Goal: Download file/media

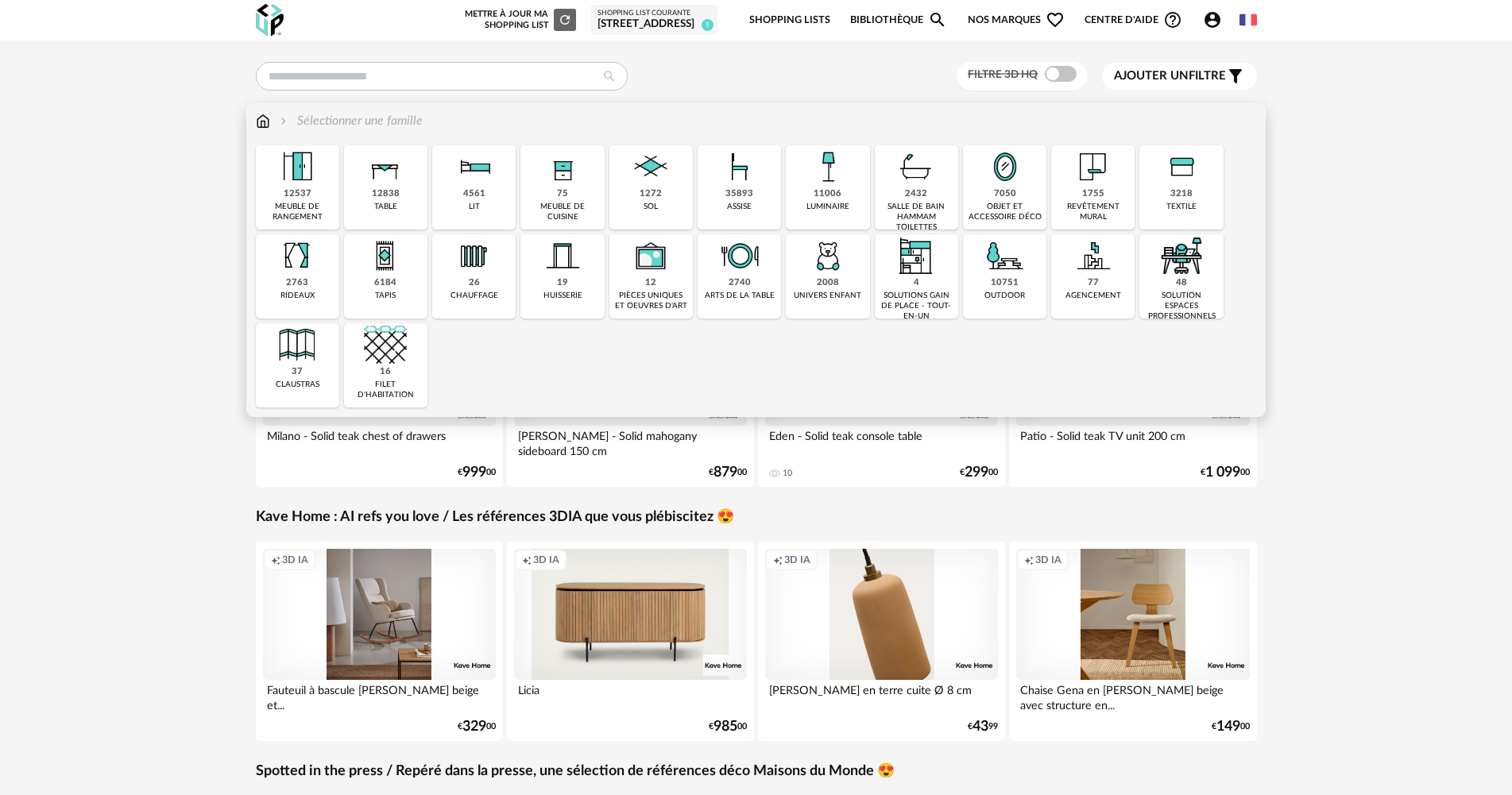
click at [670, 188] on img at bounding box center [651, 167] width 43 height 43
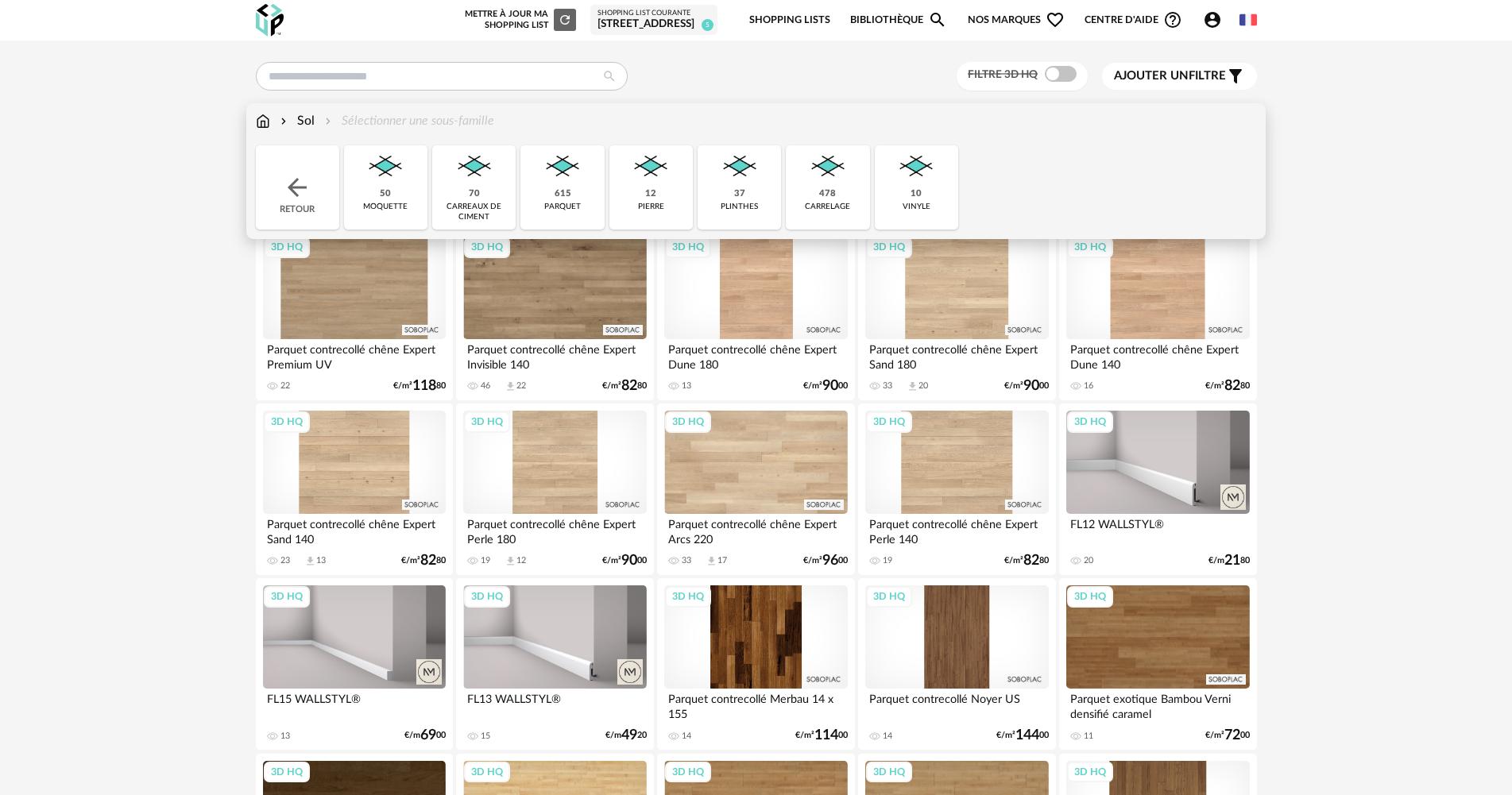
click at [564, 194] on div "615" at bounding box center [562, 194] width 16 height 12
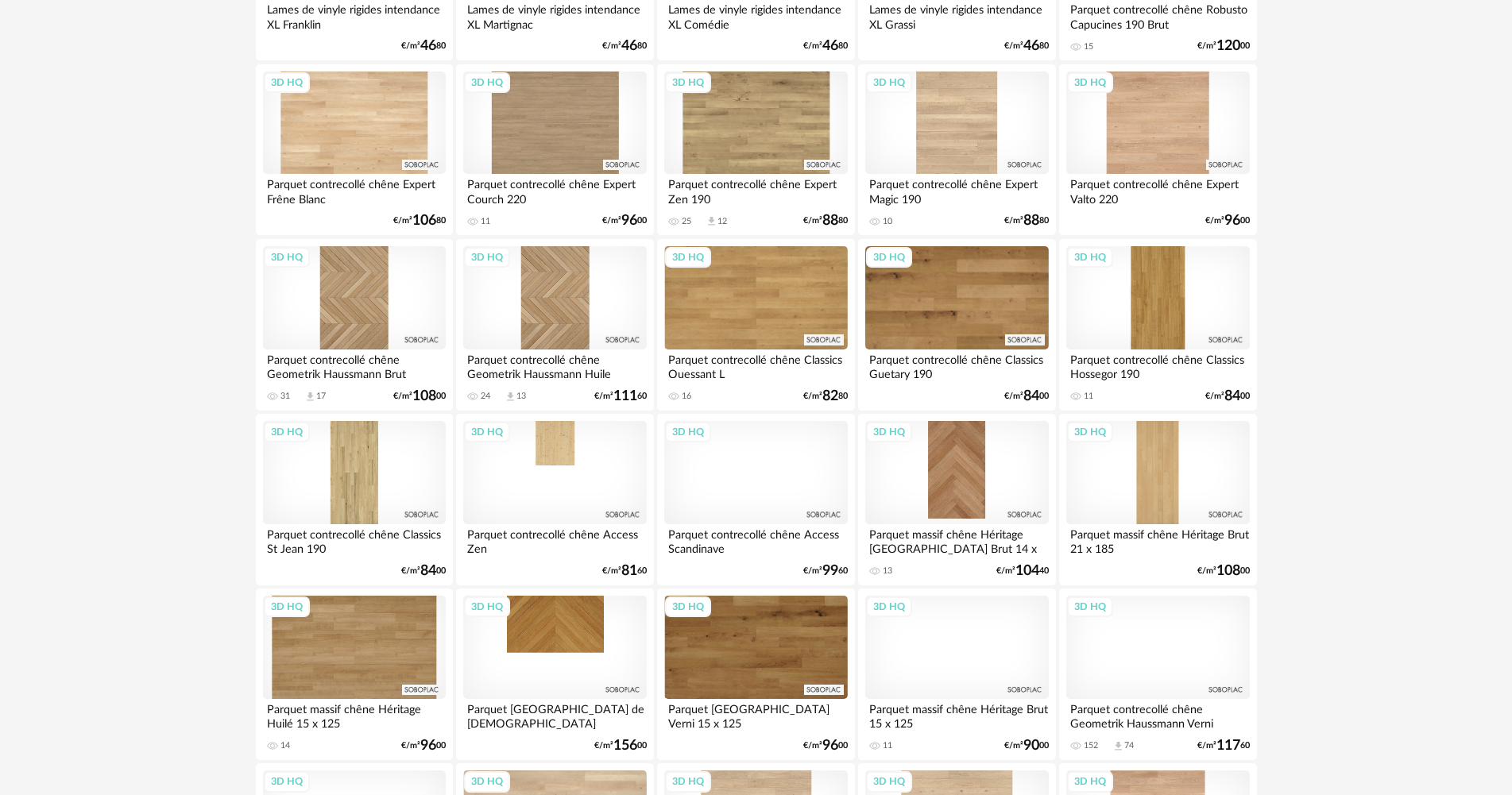
scroll to position [1208, 0]
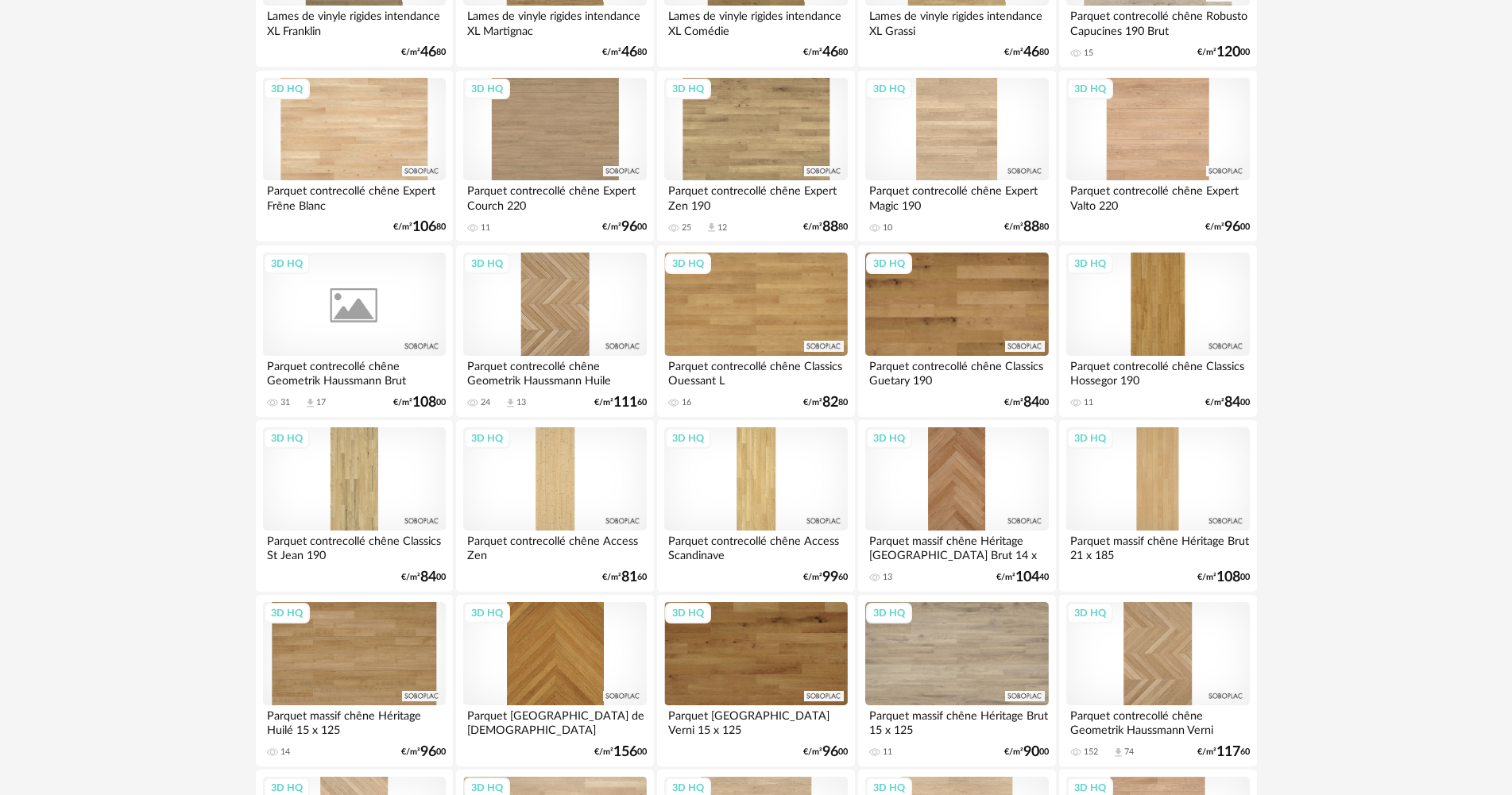
click at [376, 300] on div "3D HQ" at bounding box center [355, 305] width 183 height 104
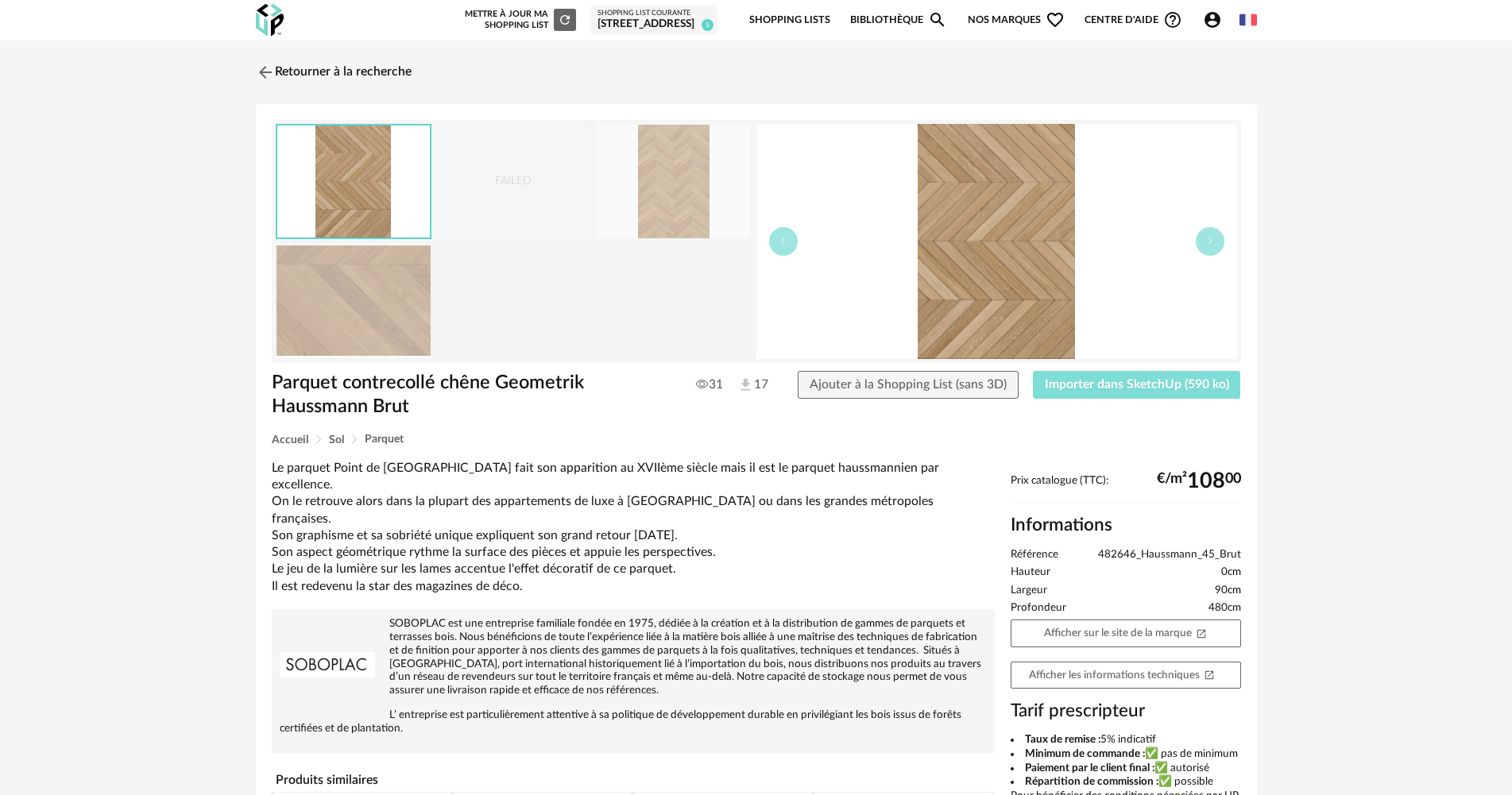
click at [1141, 387] on span "Importer dans SketchUp (590 ko)" at bounding box center [1137, 384] width 185 height 13
click at [1178, 385] on span "Importer dans SketchUp (590 ko)" at bounding box center [1137, 384] width 185 height 13
click at [271, 69] on img at bounding box center [263, 72] width 23 height 23
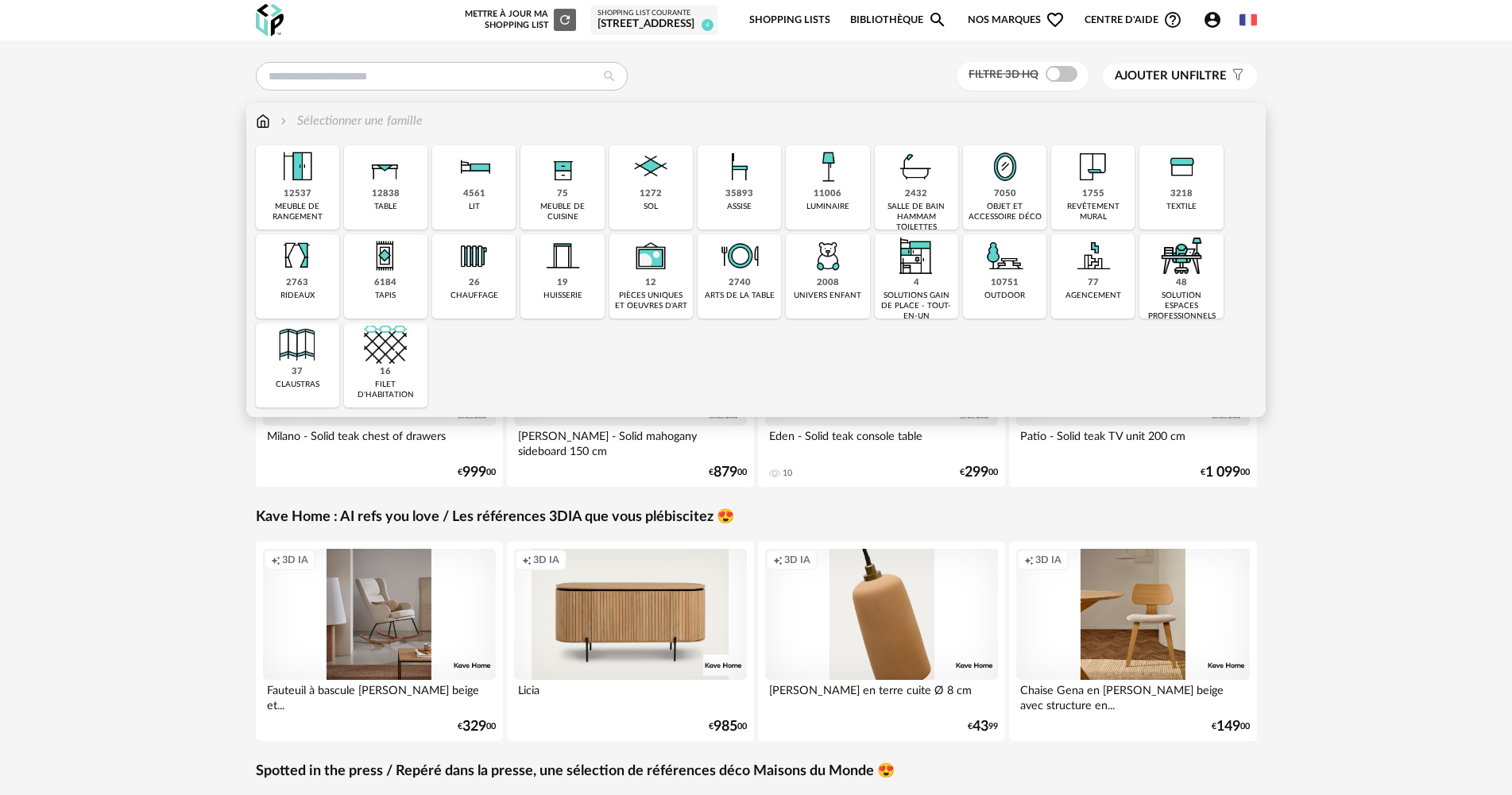
click at [635, 186] on img at bounding box center [651, 167] width 43 height 43
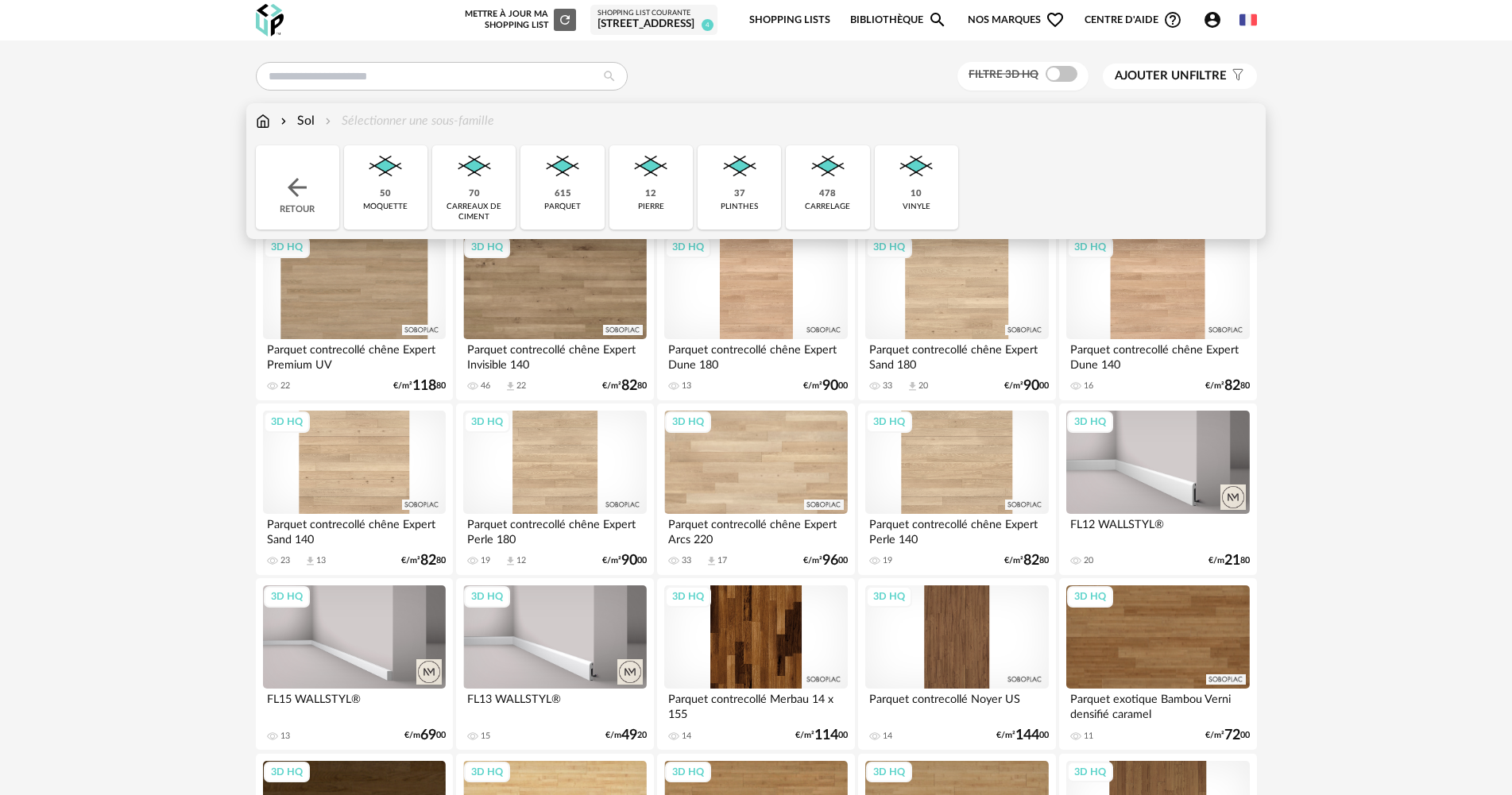
click at [406, 190] on div "50 moquette" at bounding box center [385, 187] width 84 height 85
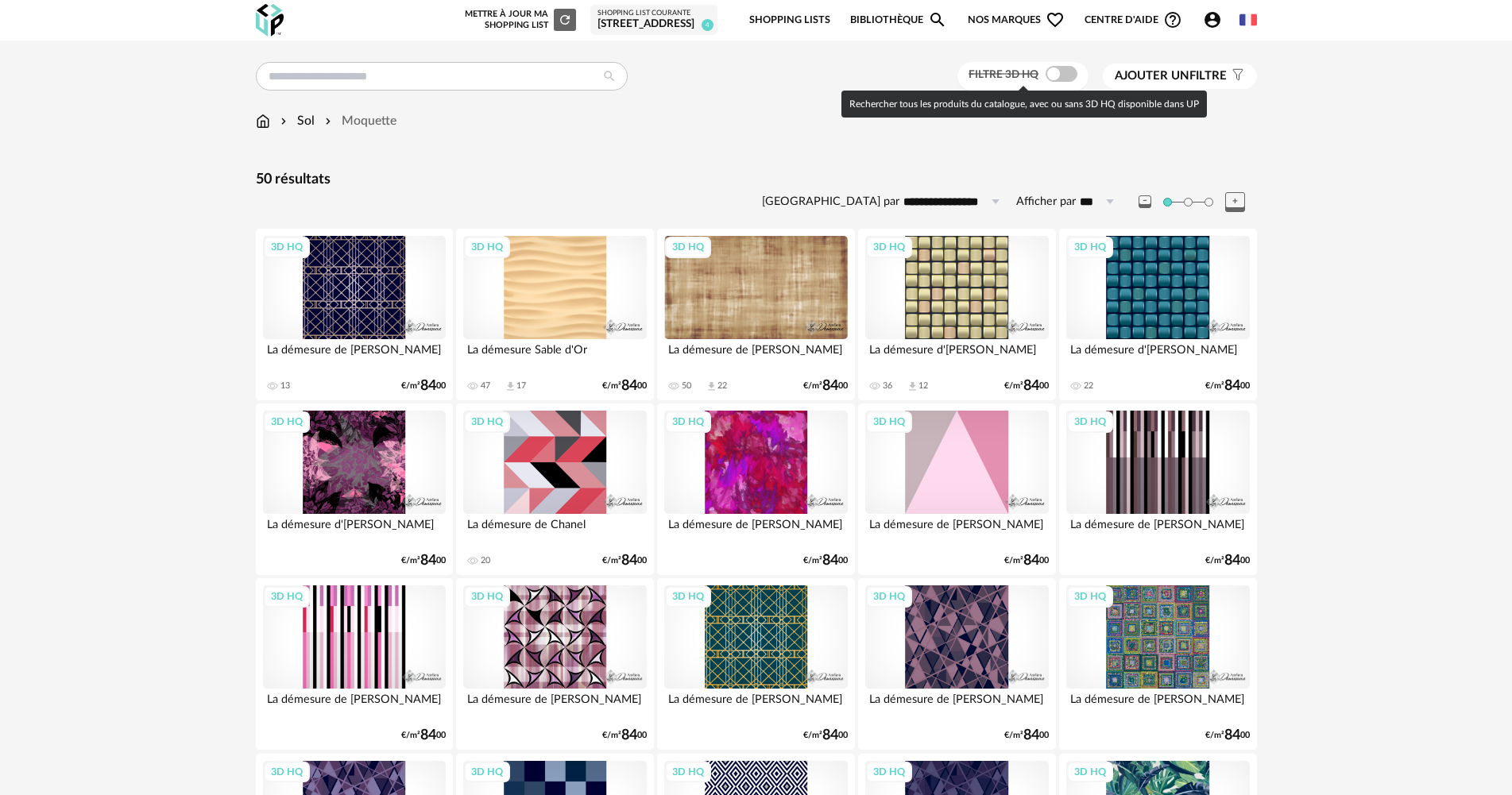
click at [1053, 74] on span at bounding box center [1061, 73] width 32 height 16
click at [1051, 72] on span at bounding box center [1061, 73] width 32 height 16
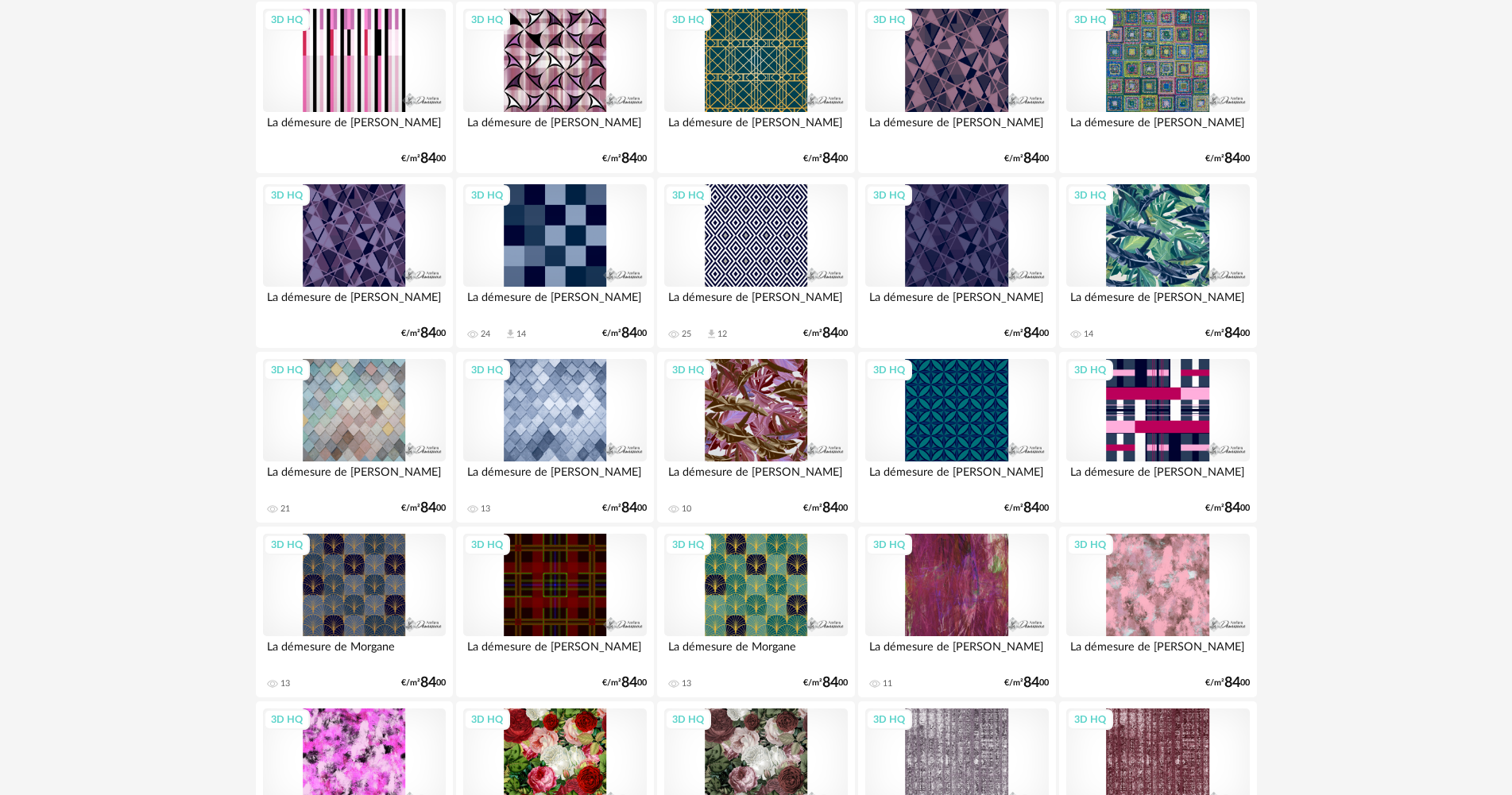
scroll to position [452, 0]
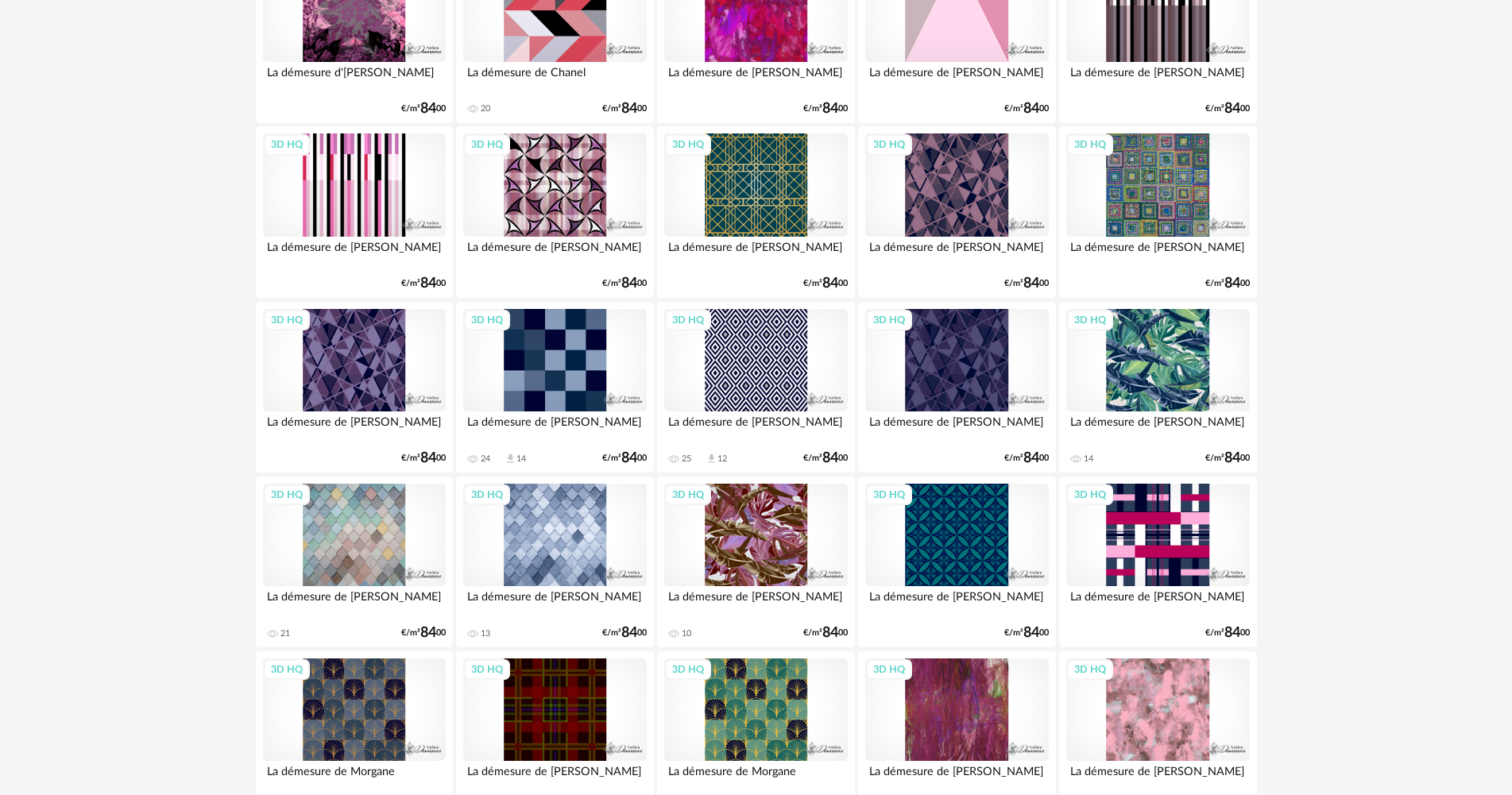
click at [342, 721] on div "3D HQ" at bounding box center [355, 710] width 183 height 104
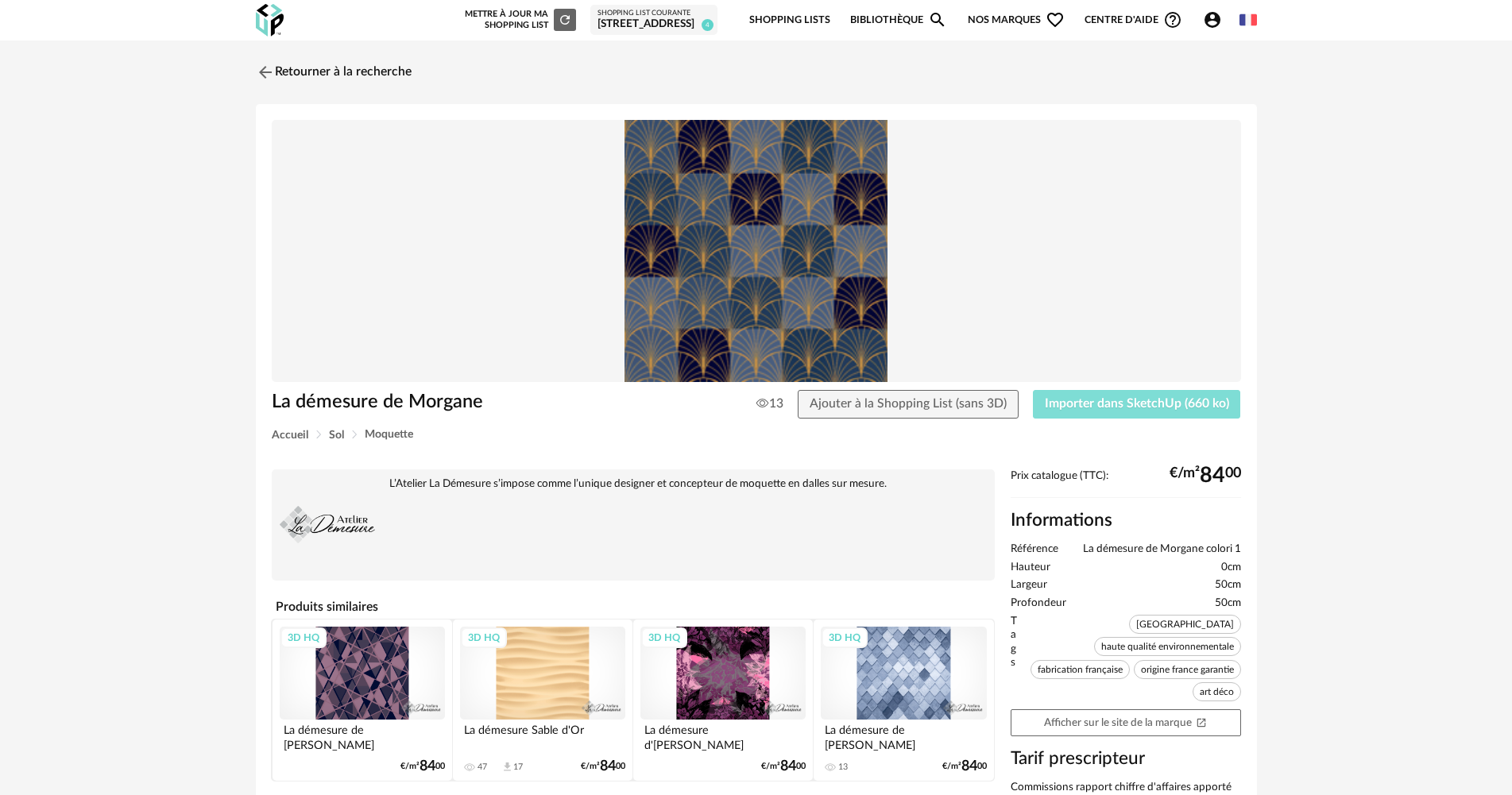
click at [1067, 401] on span "Importer dans SketchUp (660 ko)" at bounding box center [1137, 403] width 185 height 13
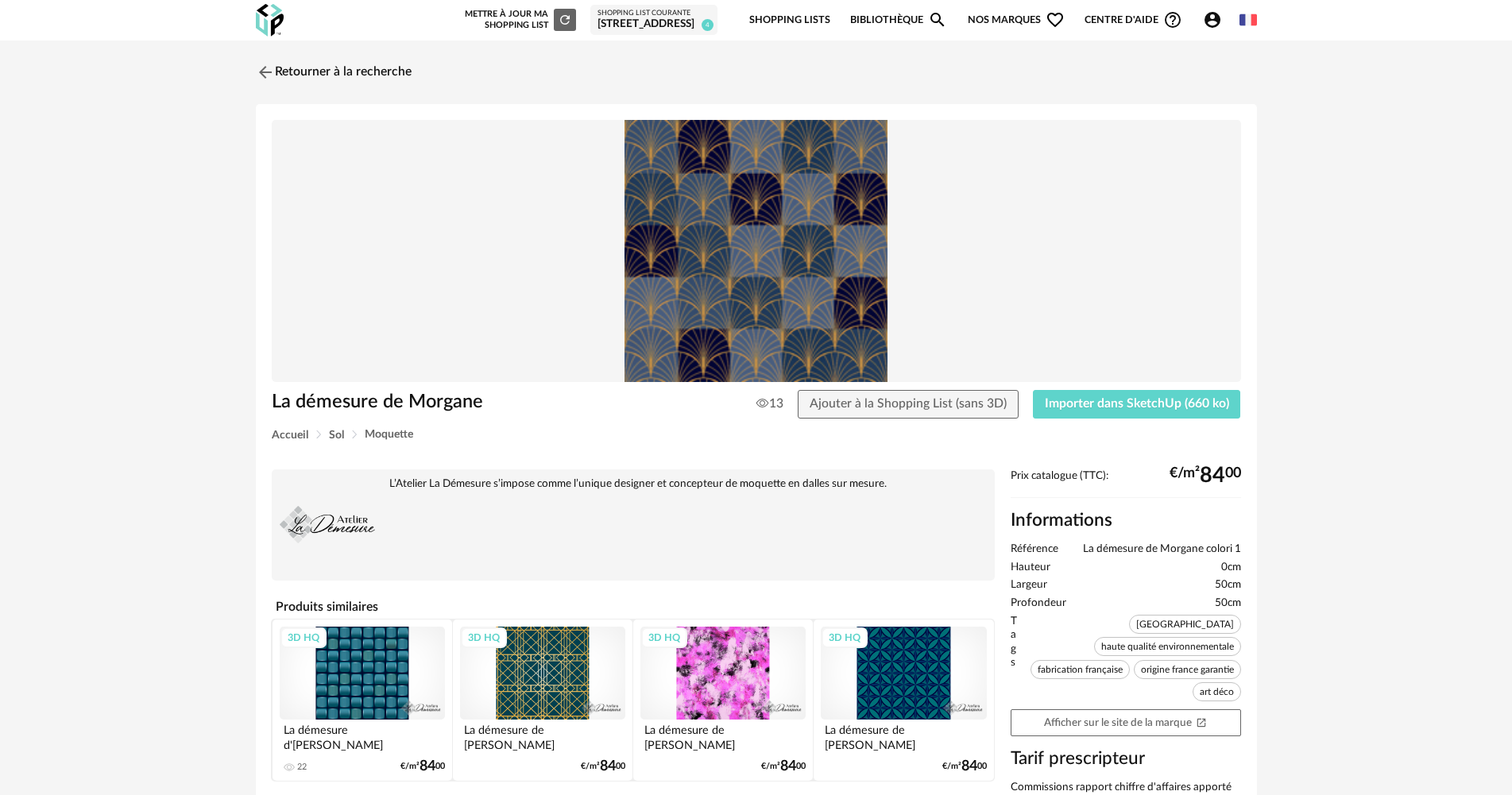
click at [514, 16] on div "Mettre à jour ma Shopping List Refresh icon" at bounding box center [519, 20] width 115 height 22
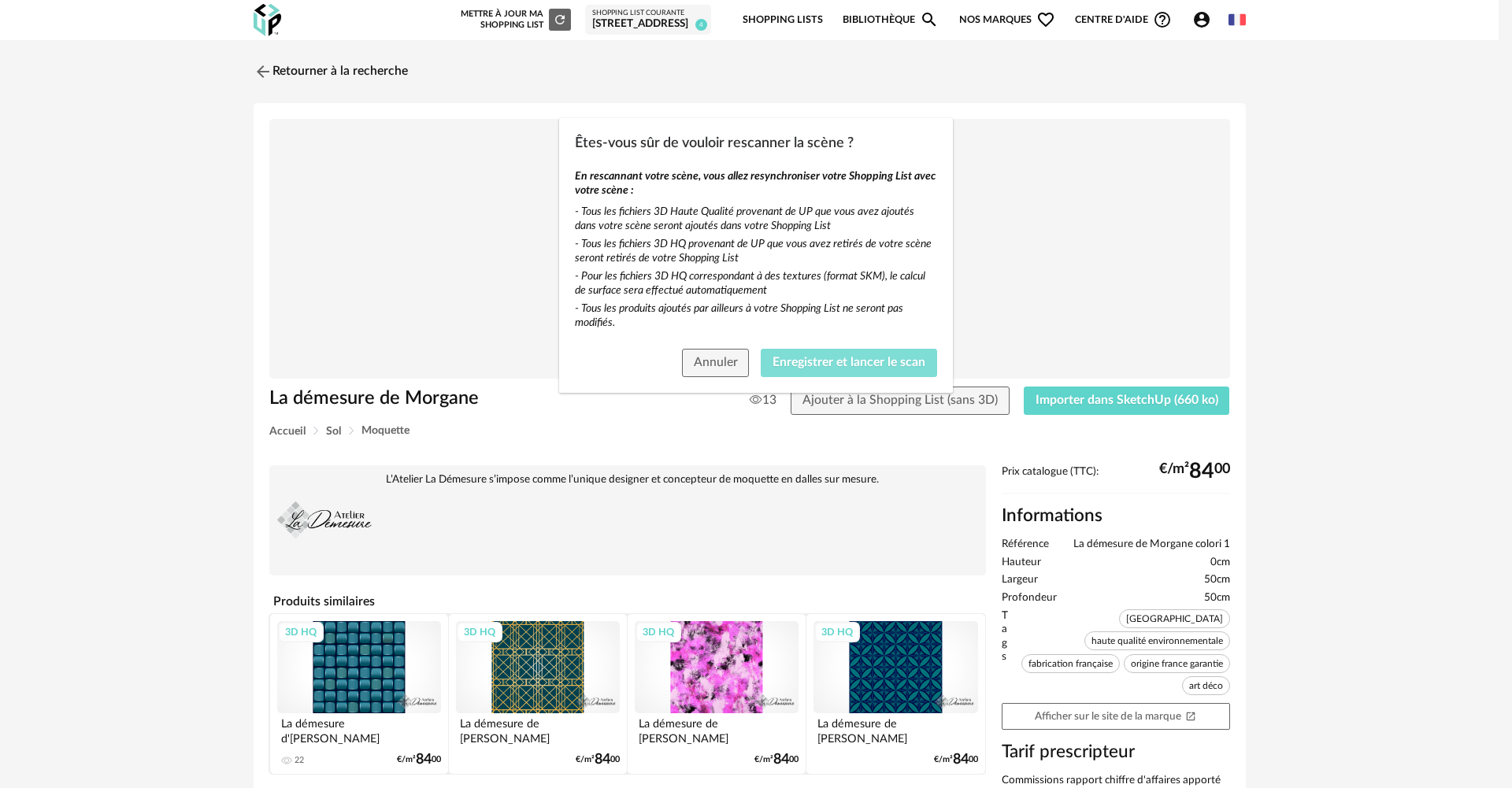
click at [809, 360] on span "Enregistrer et lancer le scan" at bounding box center [849, 362] width 153 height 13
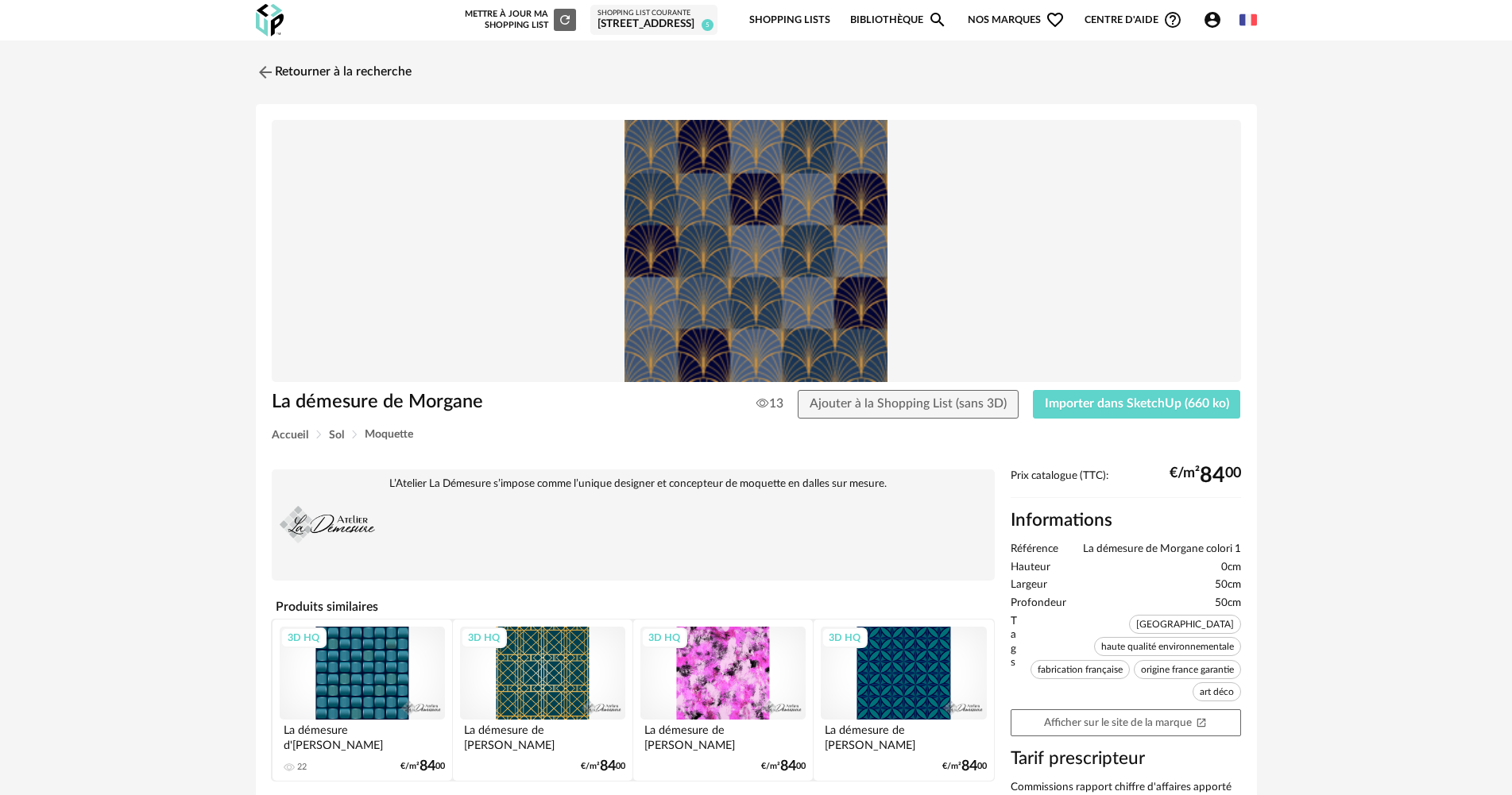
click at [661, 13] on div "Shopping List courante" at bounding box center [654, 13] width 113 height 9
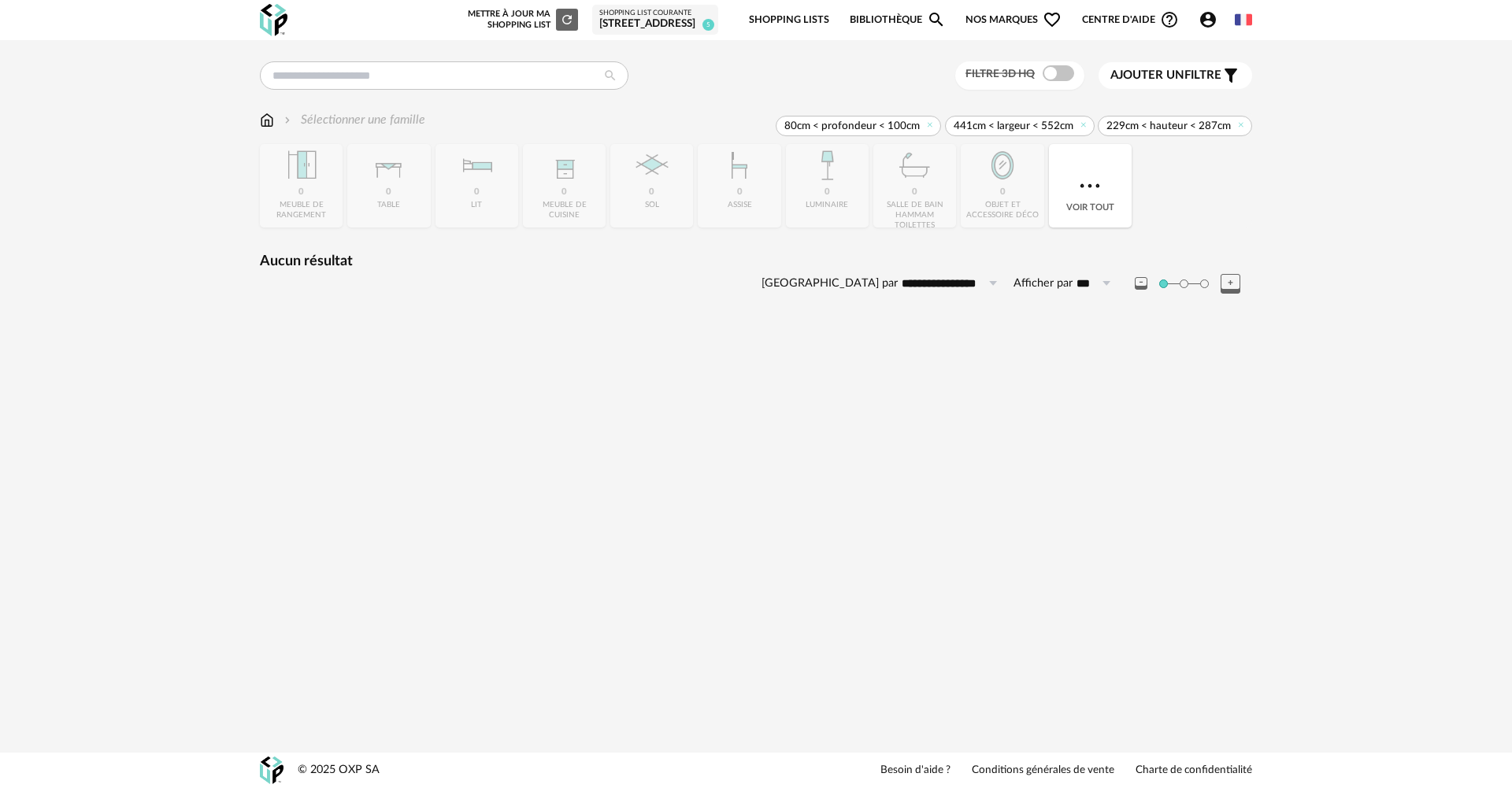
click at [182, 148] on div "Filtre 3D HQ Ajouter un filtre s Filter icon Filtrer par : Sélectionner une fam…" at bounding box center [756, 190] width 1512 height 299
